Goal: Task Accomplishment & Management: Manage account settings

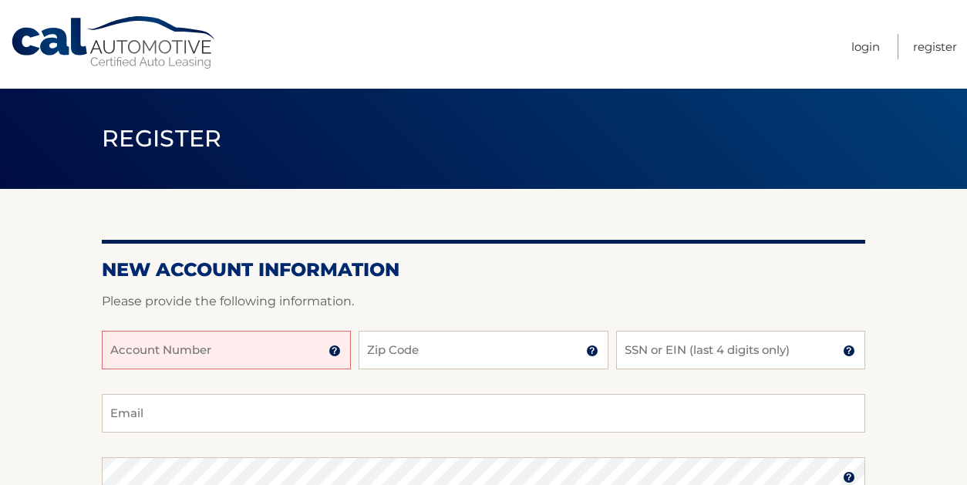
click at [267, 359] on input "Account Number" at bounding box center [226, 350] width 249 height 39
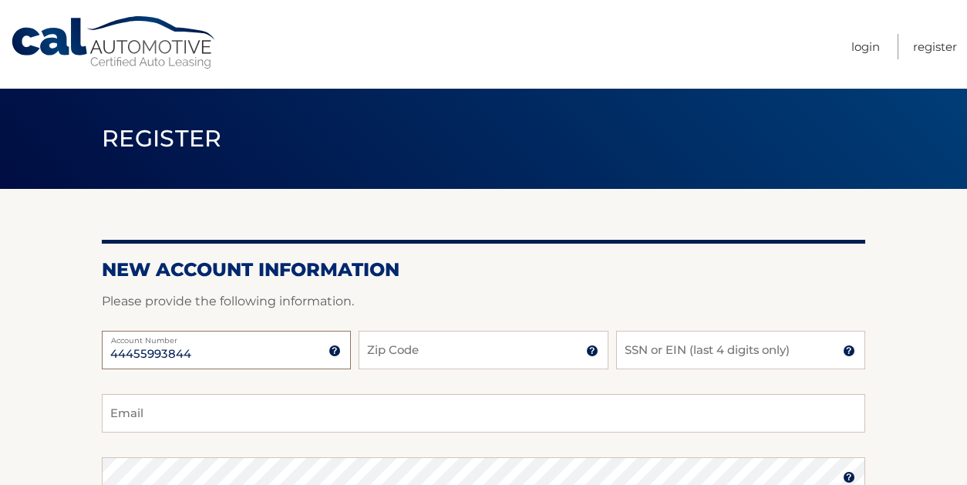
type input "44455993844"
type input "11798"
click at [627, 360] on input "SSN or EIN (last 4 digits only)" at bounding box center [740, 350] width 249 height 39
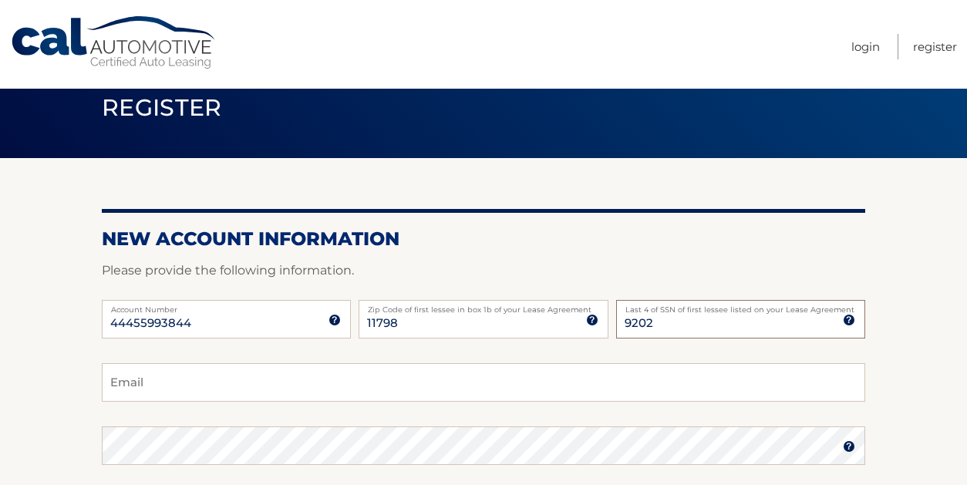
scroll to position [36, 0]
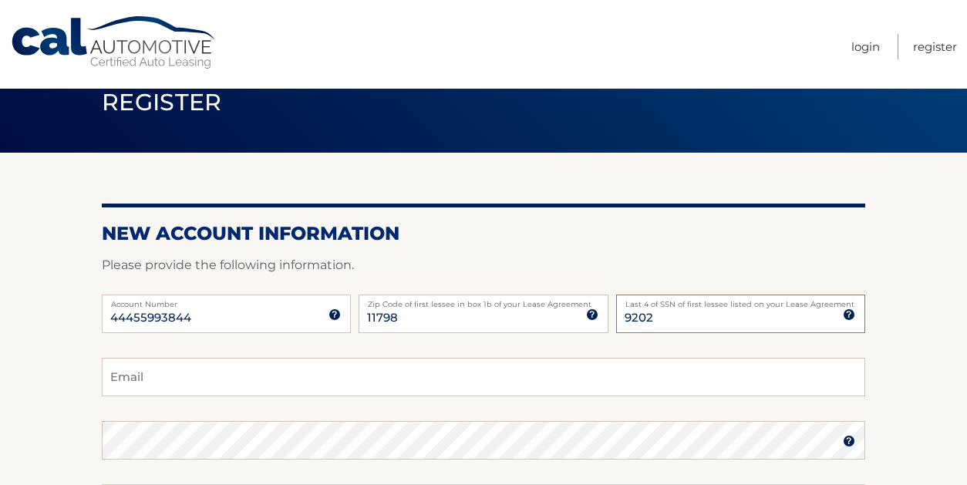
type input "9202"
type input "Mistee01@aol.com"
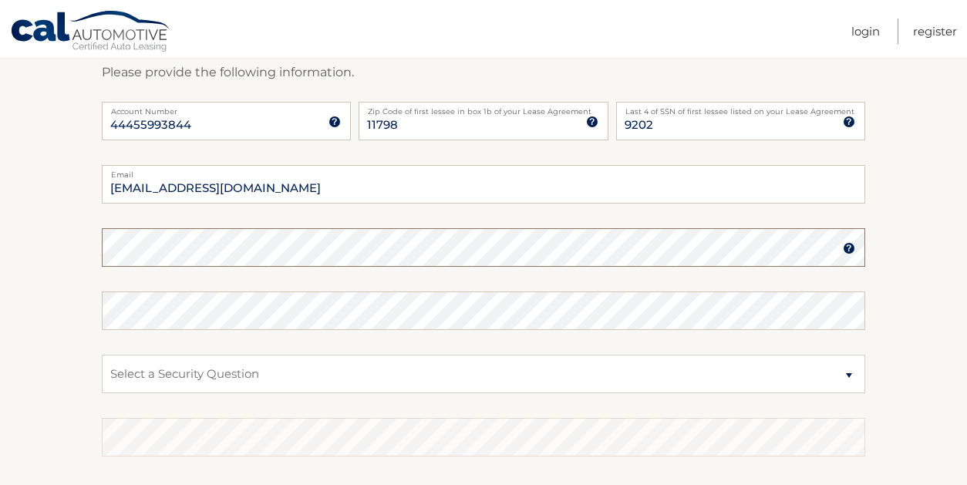
scroll to position [242, 0]
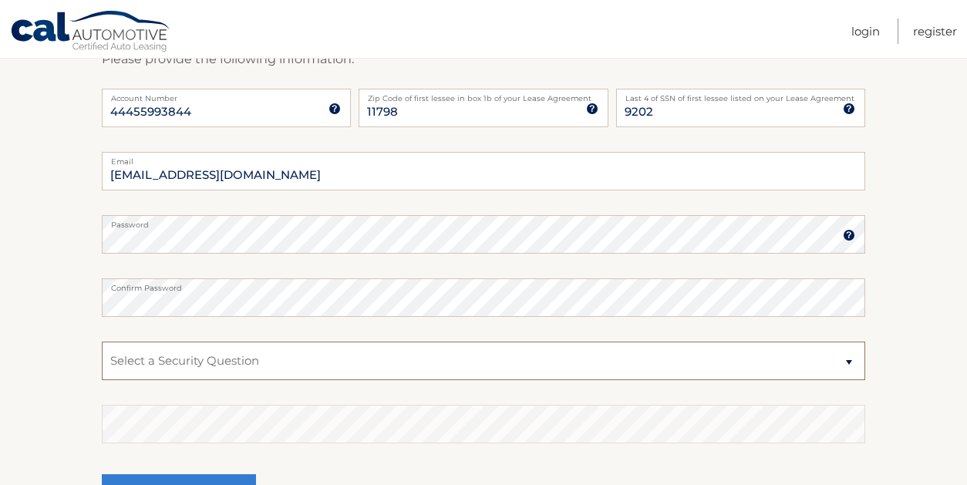
select select "1"
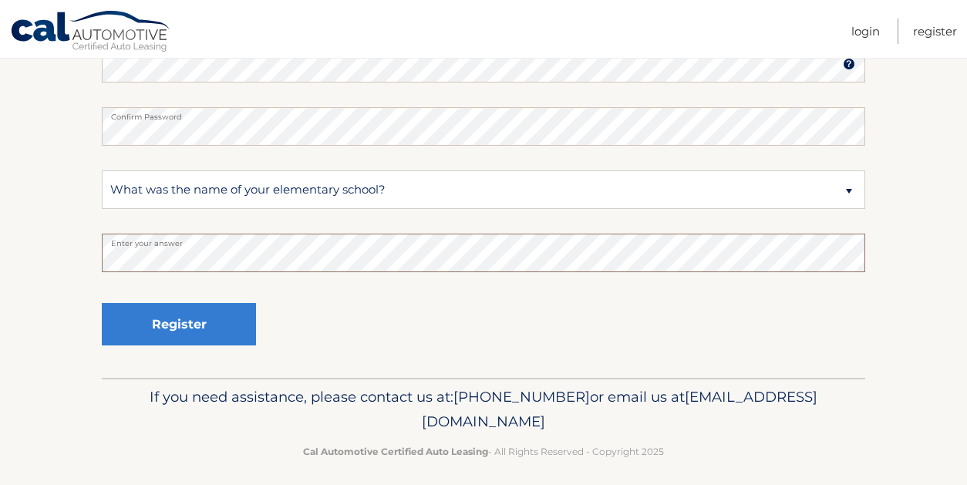
scroll to position [417, 0]
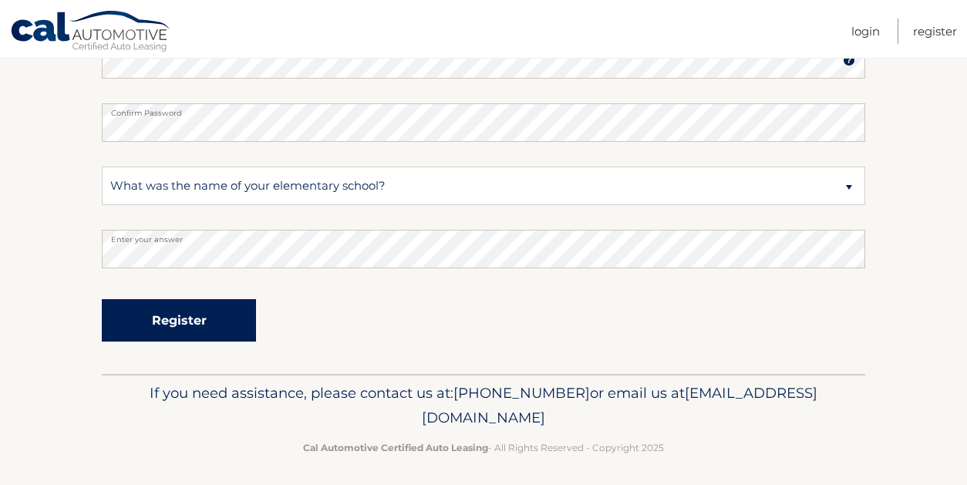
click at [180, 323] on button "Register" at bounding box center [179, 320] width 154 height 42
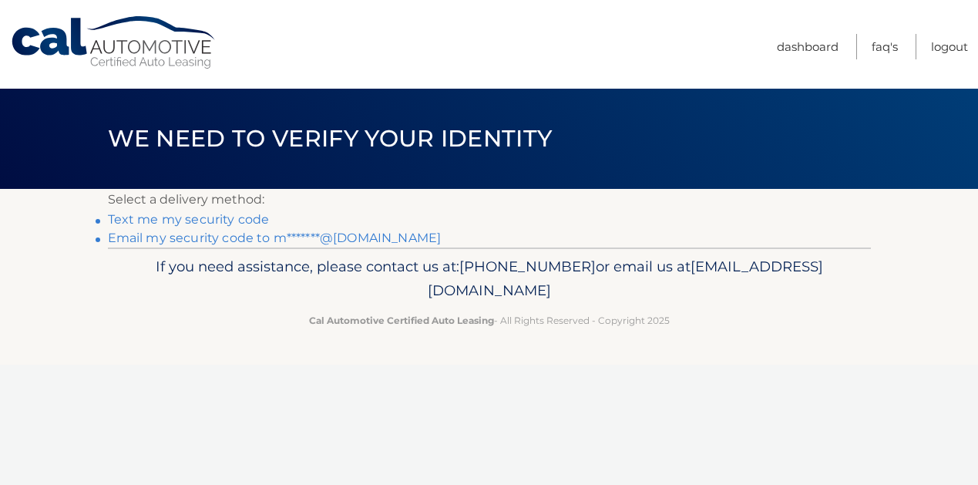
click at [253, 220] on link "Text me my security code" at bounding box center [189, 219] width 162 height 15
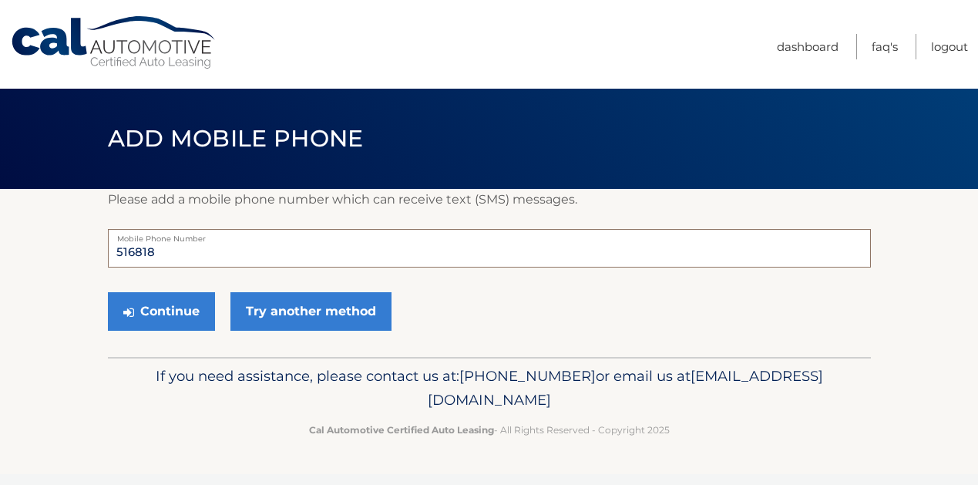
type input "5168181"
type input "5168181951"
click at [193, 320] on button "Continue" at bounding box center [161, 311] width 107 height 39
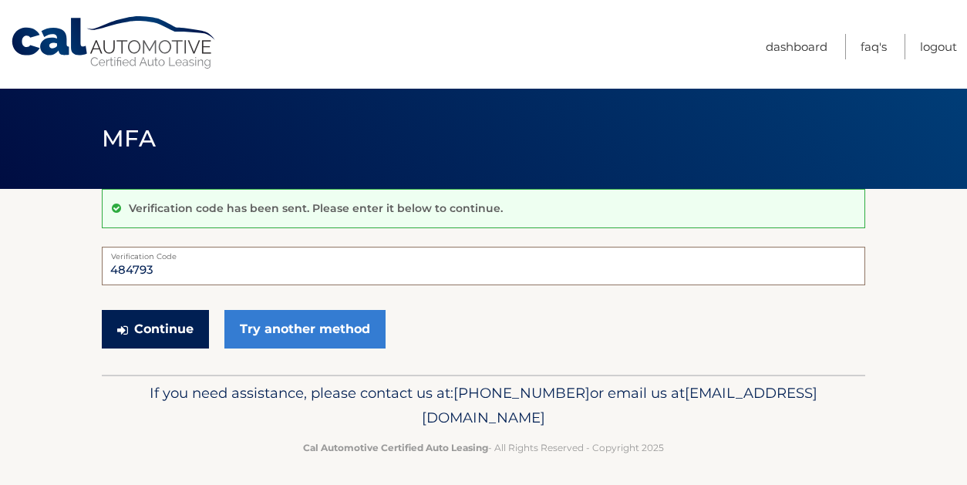
type input "484793"
click at [185, 328] on button "Continue" at bounding box center [155, 329] width 107 height 39
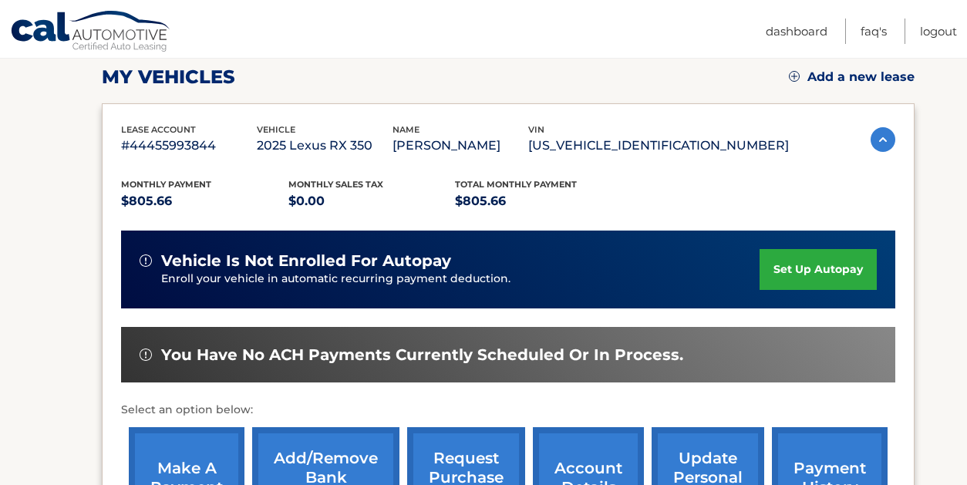
scroll to position [224, 0]
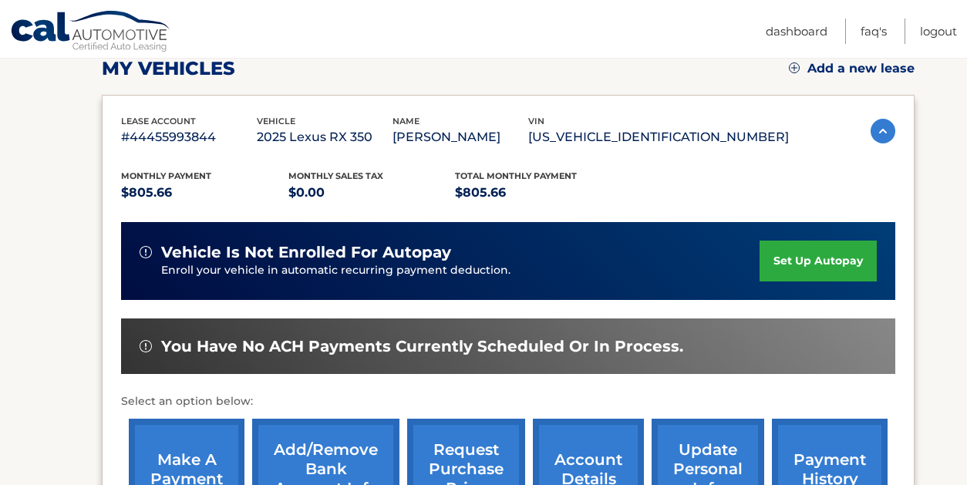
click at [833, 278] on link "set up autopay" at bounding box center [817, 261] width 117 height 41
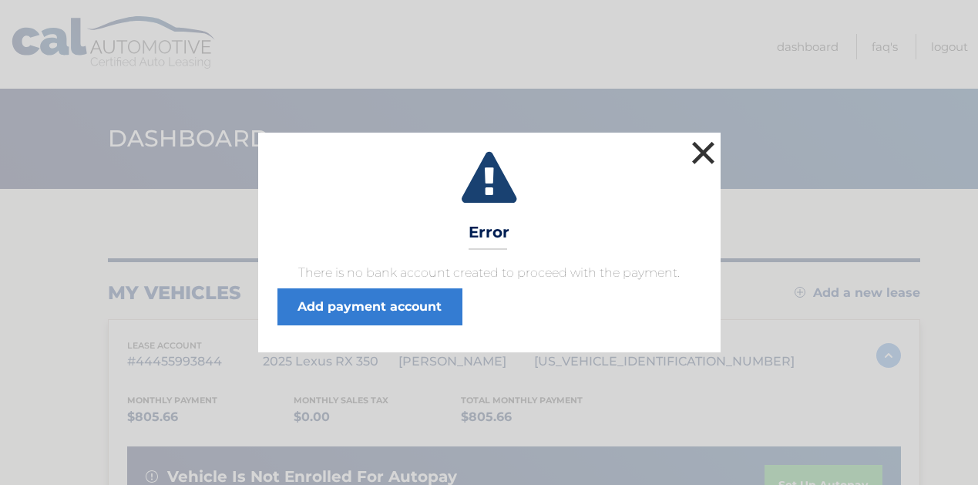
click at [715, 154] on button "×" at bounding box center [704, 152] width 31 height 31
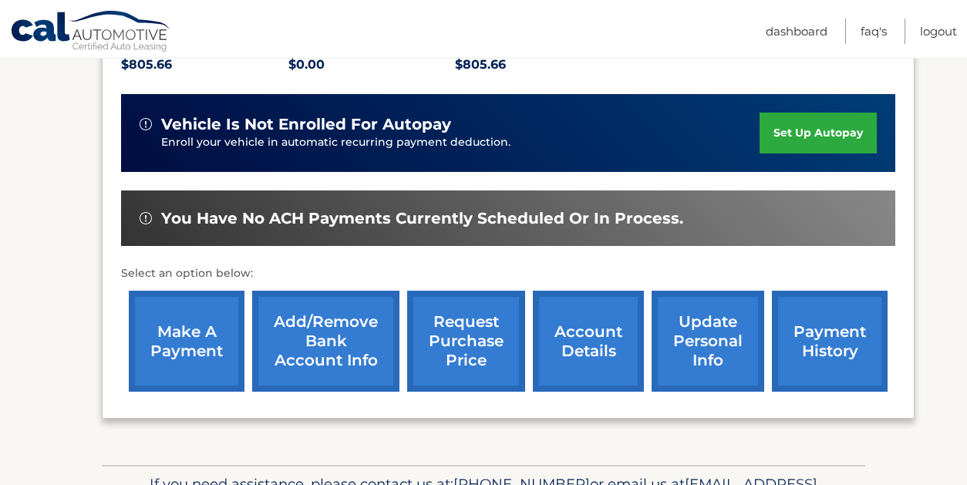
scroll to position [355, 0]
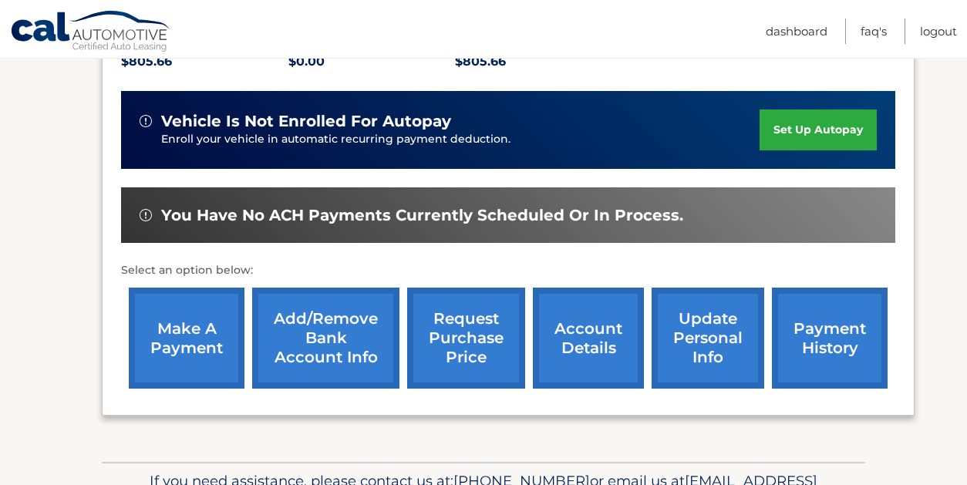
click at [289, 376] on link "Add/Remove bank account info" at bounding box center [325, 338] width 147 height 101
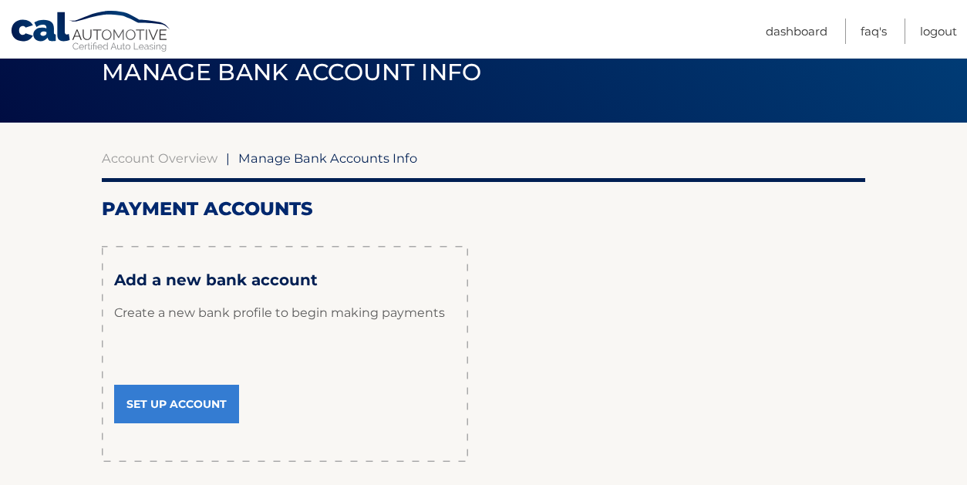
scroll to position [67, 0]
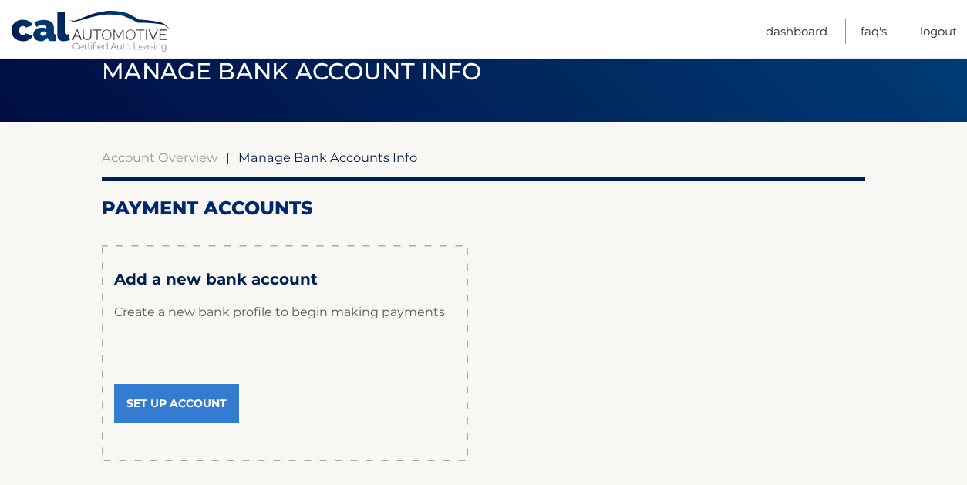
click at [216, 401] on link "Set Up Account" at bounding box center [176, 403] width 125 height 39
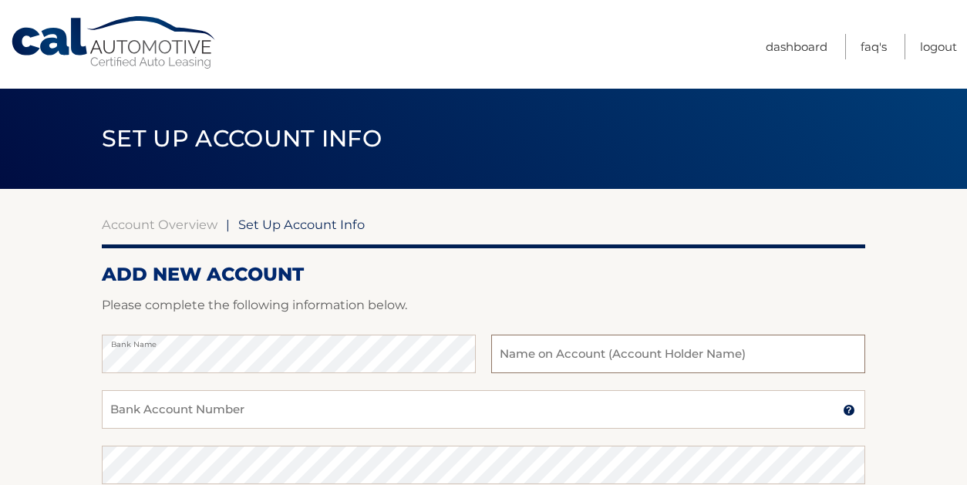
click at [520, 353] on input "text" at bounding box center [678, 354] width 374 height 39
click at [557, 359] on input "Felicia" at bounding box center [678, 354] width 374 height 39
type input "[PERSON_NAME]"
click at [382, 413] on input "Bank Account Number" at bounding box center [483, 409] width 763 height 39
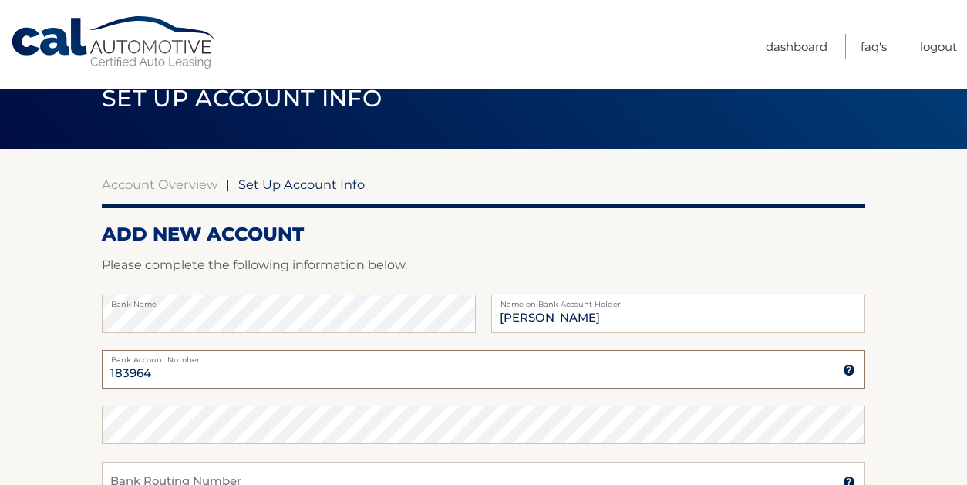
scroll to position [52, 0]
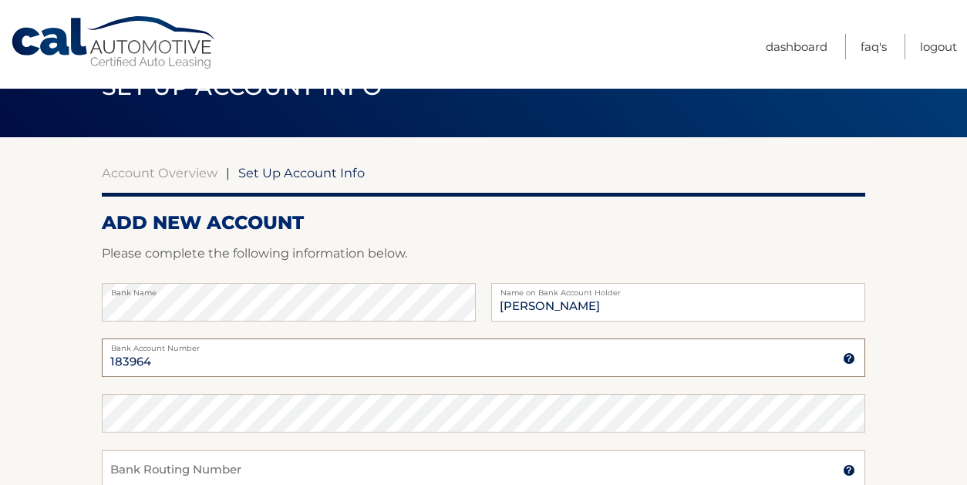
type input "183964"
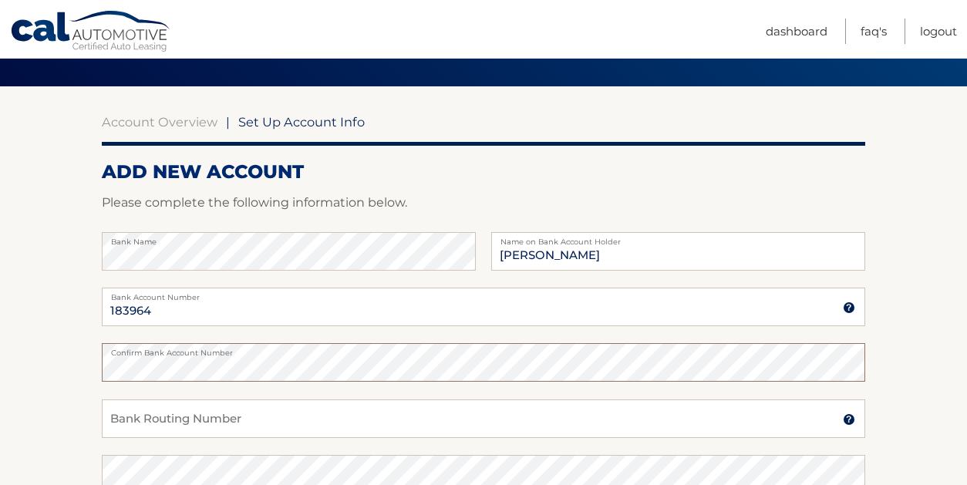
scroll to position [115, 0]
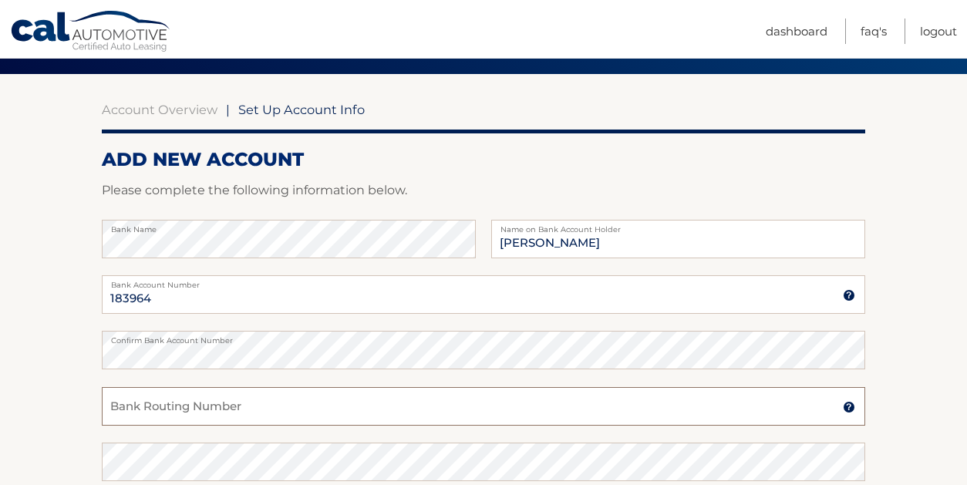
click at [226, 409] on input "Bank Routing Number" at bounding box center [483, 406] width 763 height 39
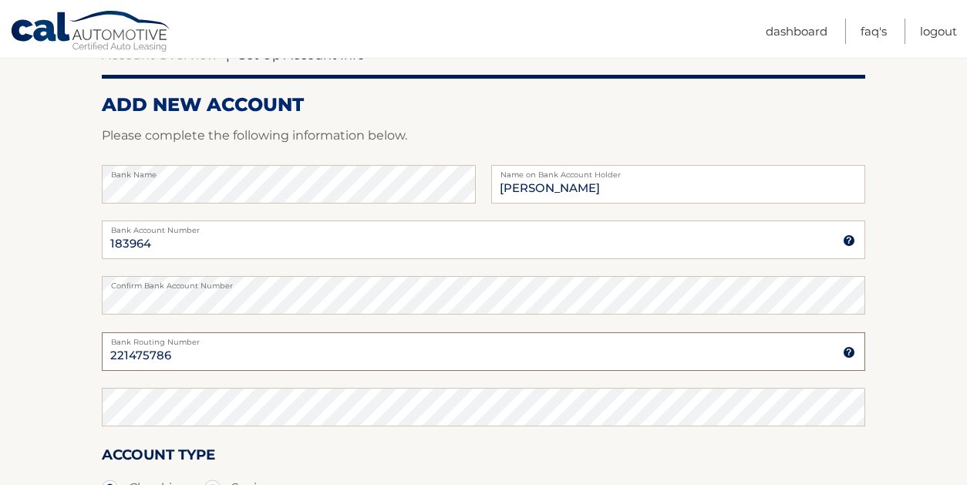
scroll to position [172, 0]
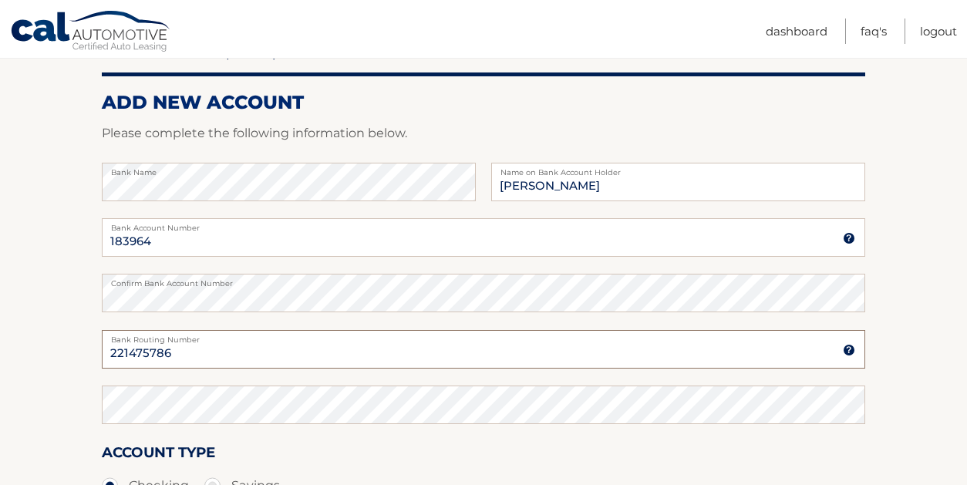
type input "221475786"
click at [158, 384] on div "221475786 Bank Routing Number A 9-digit number at the lower left corner of a ch…" at bounding box center [483, 358] width 763 height 56
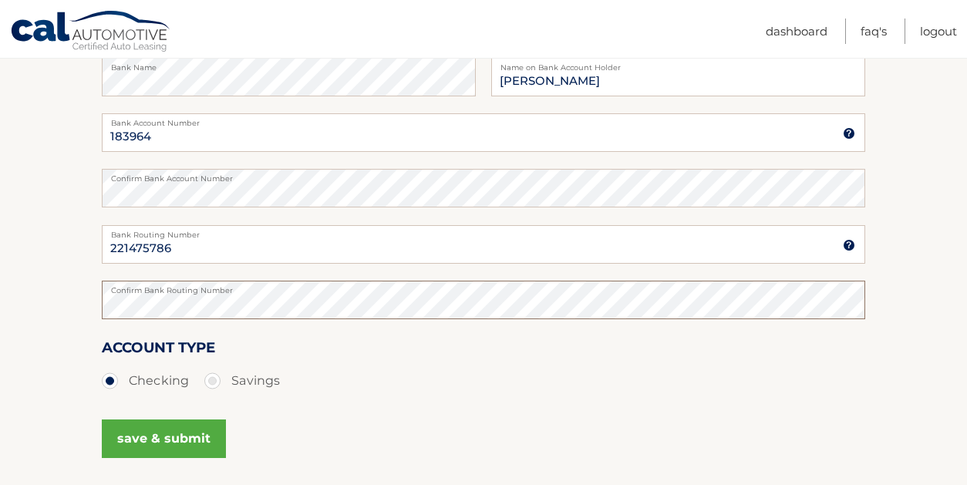
scroll to position [314, 0]
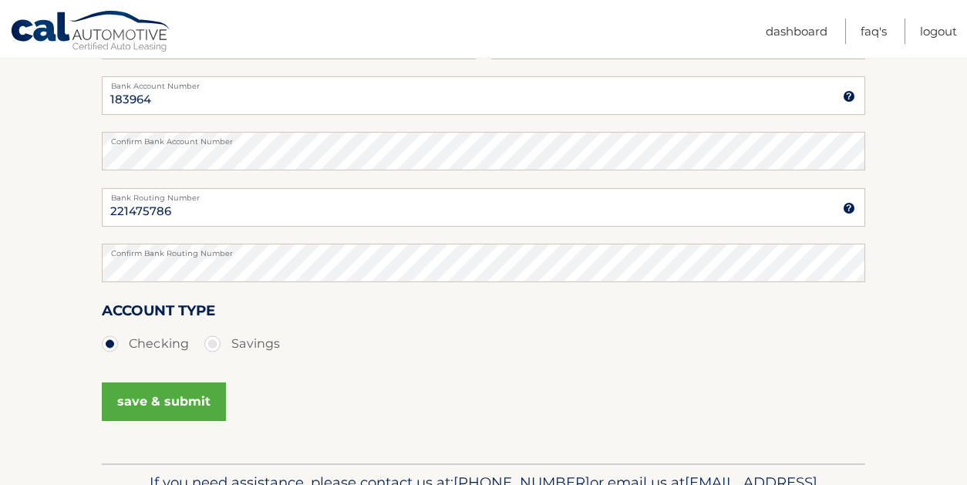
click at [164, 400] on button "save & submit" at bounding box center [164, 401] width 124 height 39
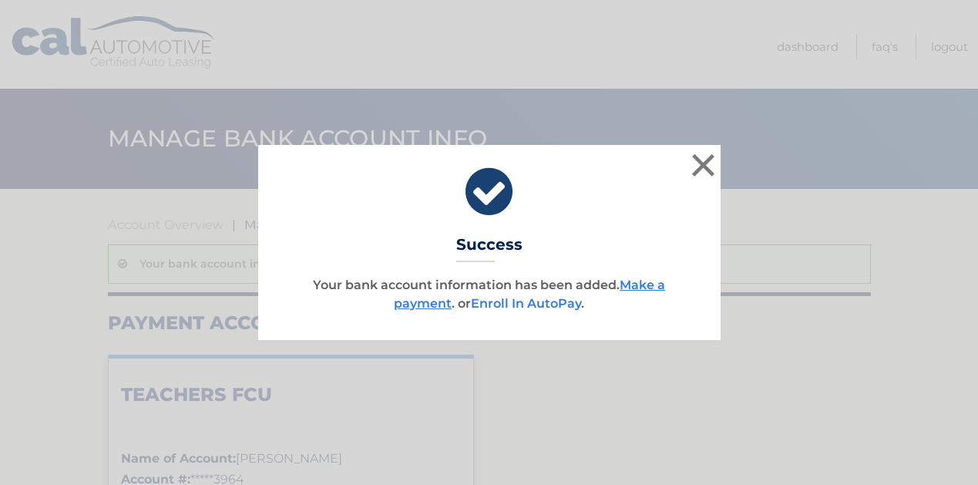
click at [535, 305] on link "Enroll In AutoPay" at bounding box center [526, 303] width 110 height 15
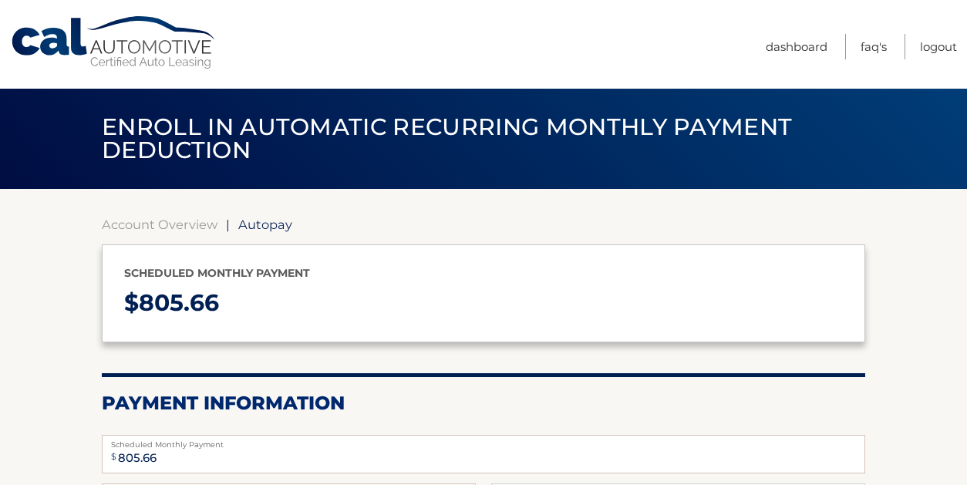
select select "ZTI3NWY0OGItODE3YS00NDQ0LWJjZDgtZjQxOTg1NzkyN2Iy"
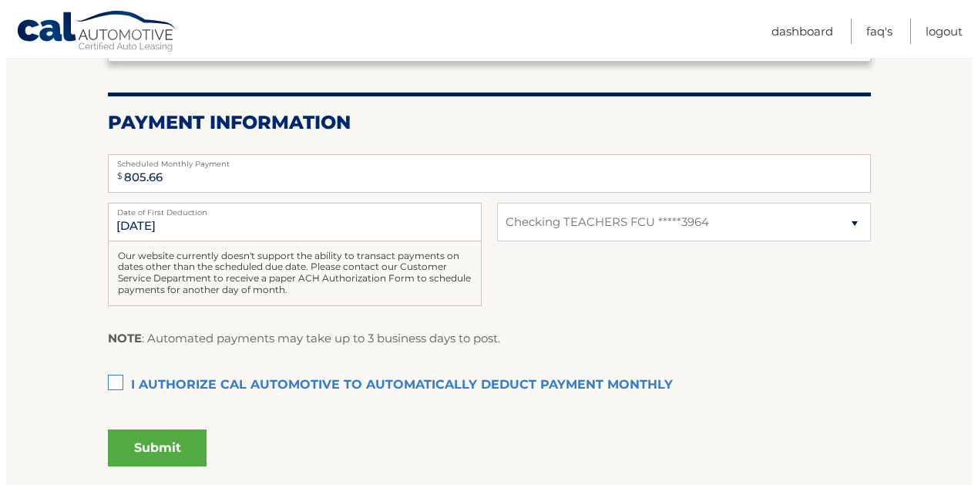
scroll to position [281, 0]
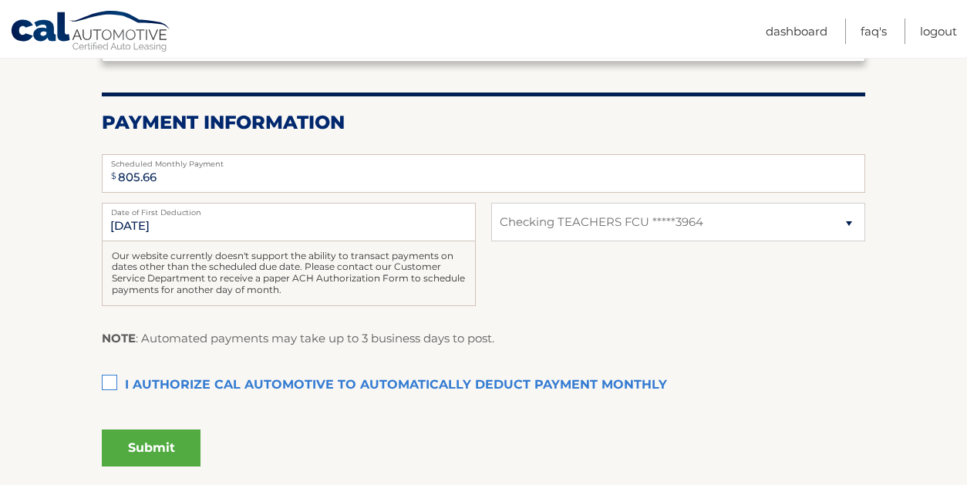
click at [109, 378] on label "I authorize cal automotive to automatically deduct payment monthly This checkbo…" at bounding box center [483, 385] width 763 height 31
click at [0, 0] on input "I authorize cal automotive to automatically deduct payment monthly This checkbo…" at bounding box center [0, 0] width 0 height 0
click at [158, 442] on button "Submit" at bounding box center [151, 447] width 99 height 37
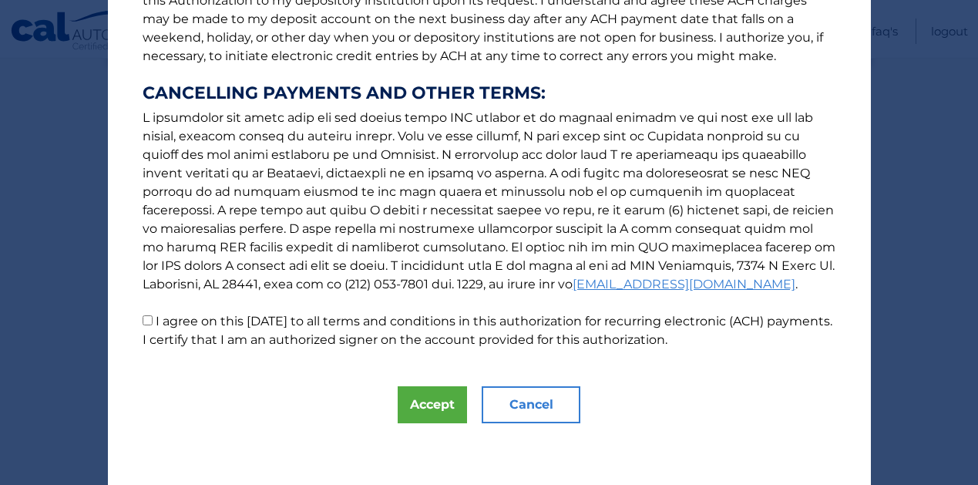
scroll to position [244, 0]
click at [428, 401] on button "Accept" at bounding box center [432, 404] width 69 height 37
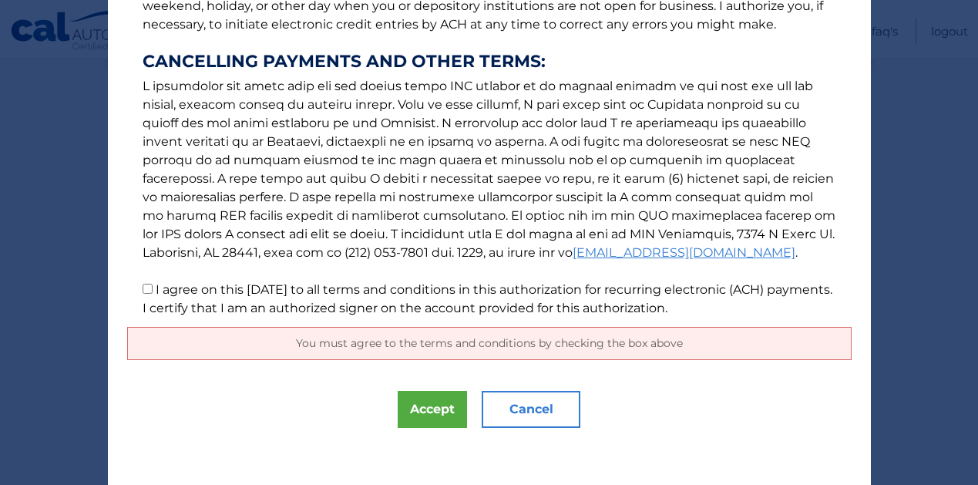
scroll to position [278, 0]
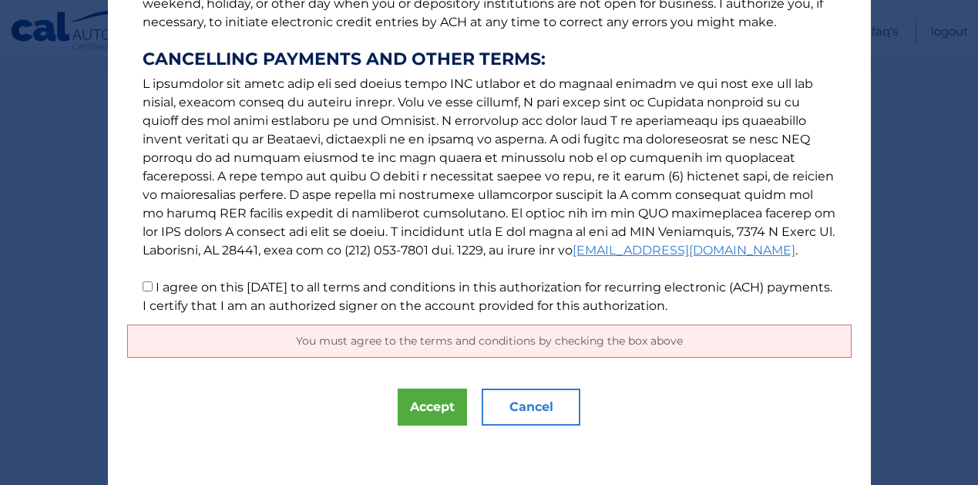
click at [426, 340] on span "You must agree to the terms and conditions by checking the box above" at bounding box center [489, 341] width 387 height 14
click at [143, 287] on input "I agree on this 09/06/2025 to all terms and conditions in this authorization fo…" at bounding box center [148, 286] width 10 height 10
checkbox input "true"
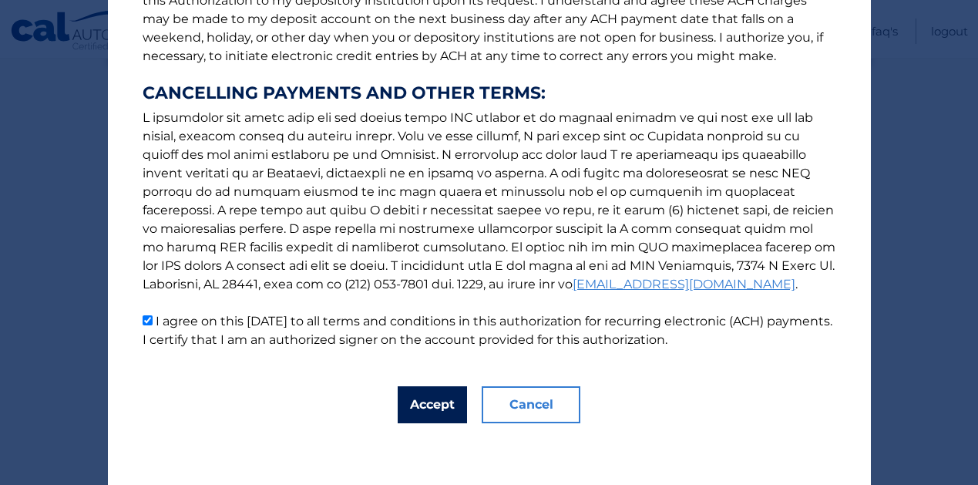
click at [433, 419] on button "Accept" at bounding box center [432, 404] width 69 height 37
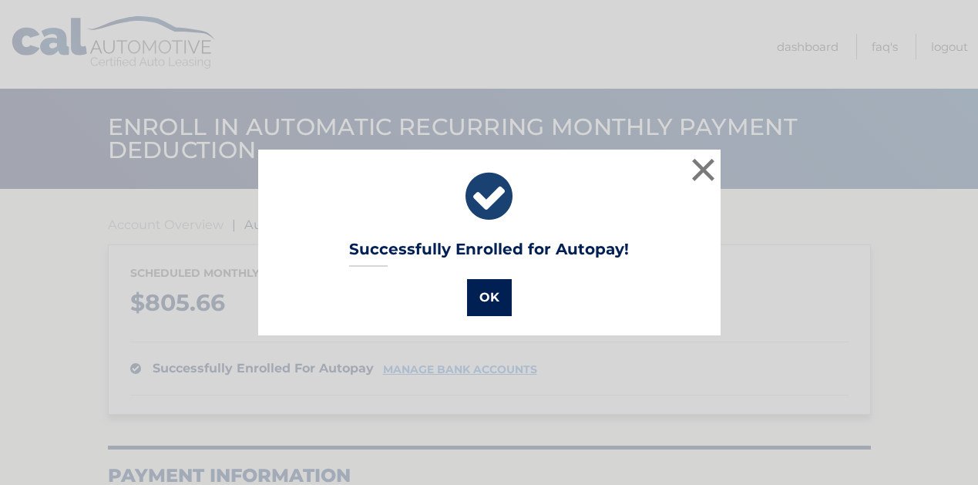
click at [489, 295] on button "OK" at bounding box center [489, 297] width 45 height 37
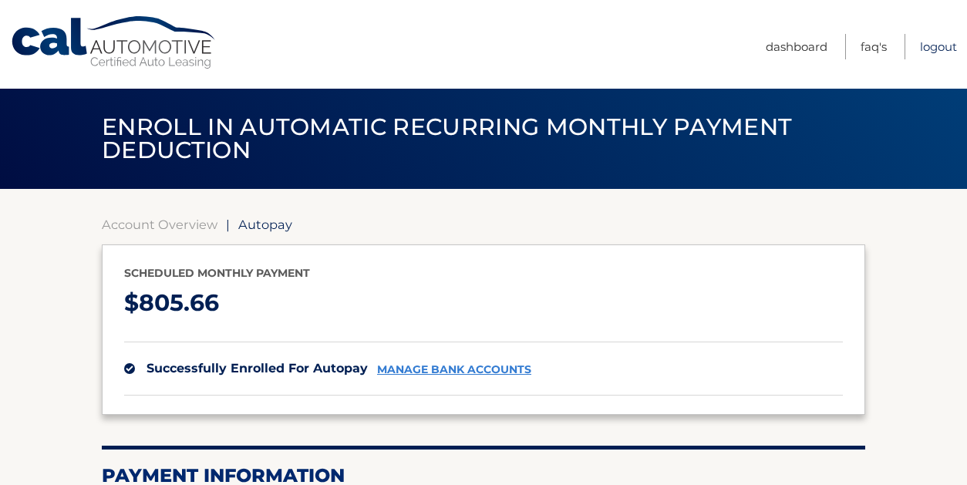
click at [944, 51] on link "Logout" at bounding box center [938, 46] width 37 height 25
